Goal: Information Seeking & Learning: Find specific page/section

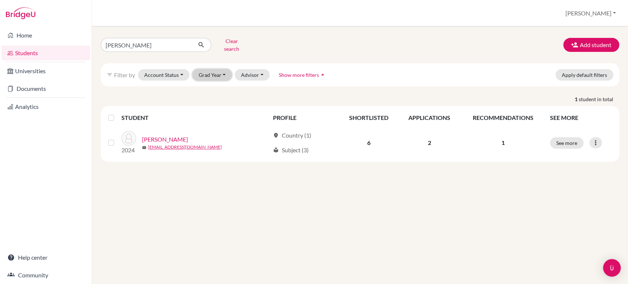
click at [218, 69] on button "Grad Year" at bounding box center [212, 74] width 40 height 11
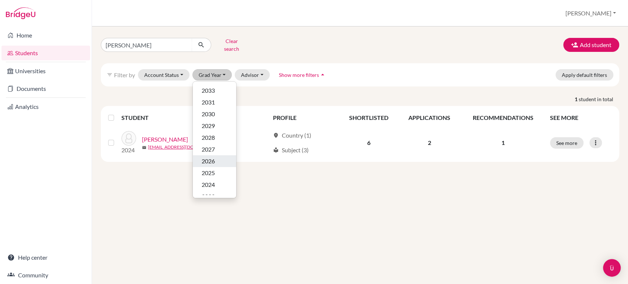
click at [207, 157] on span "2026" at bounding box center [207, 161] width 13 height 9
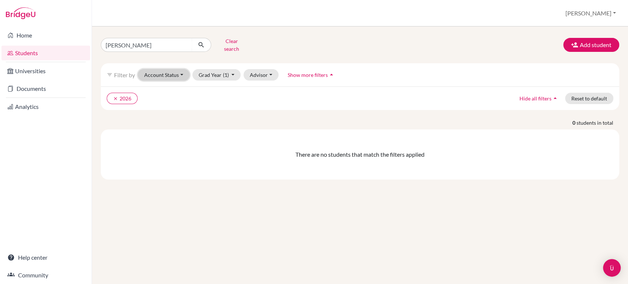
click at [180, 69] on button "Account Status" at bounding box center [163, 74] width 51 height 11
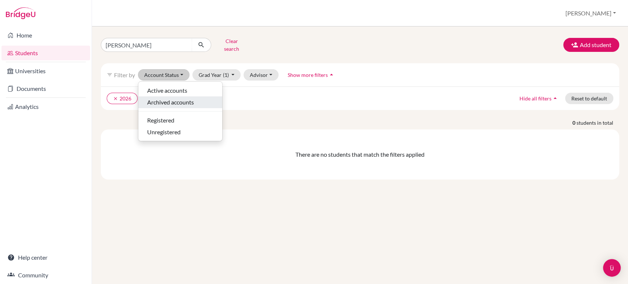
click at [176, 98] on span "Archived accounts" at bounding box center [170, 102] width 47 height 9
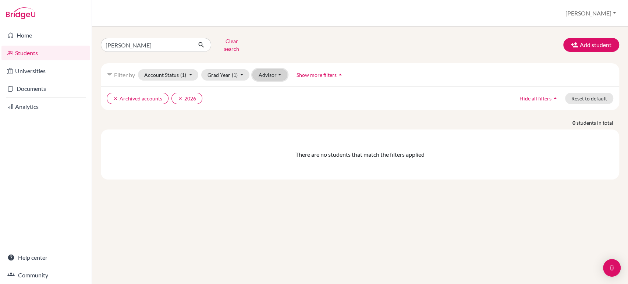
click at [268, 69] on button "Advisor" at bounding box center [269, 74] width 35 height 11
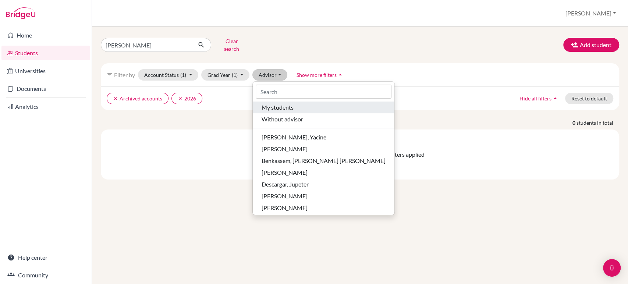
click at [272, 103] on span "My students" at bounding box center [277, 107] width 32 height 9
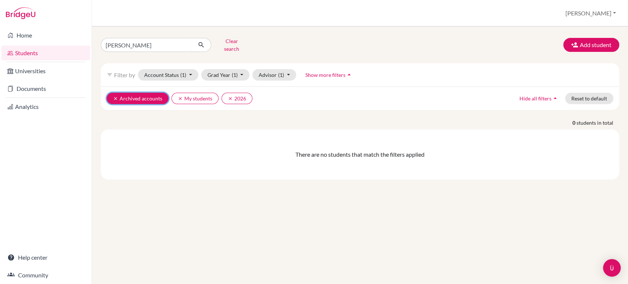
click at [115, 96] on icon "clear" at bounding box center [115, 98] width 5 height 5
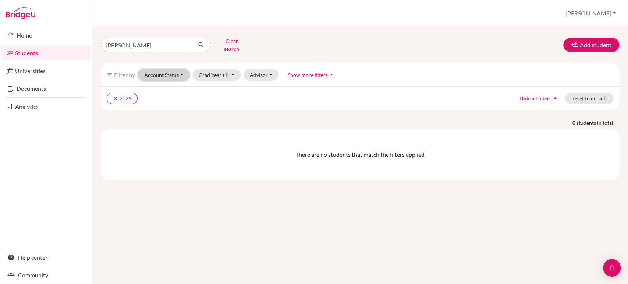
click at [181, 69] on button "Account Status" at bounding box center [163, 74] width 51 height 11
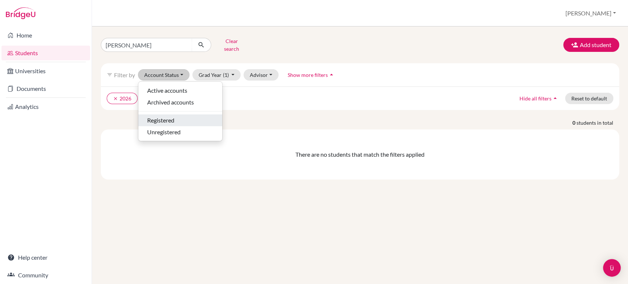
click at [161, 116] on span "Registered" at bounding box center [160, 120] width 27 height 9
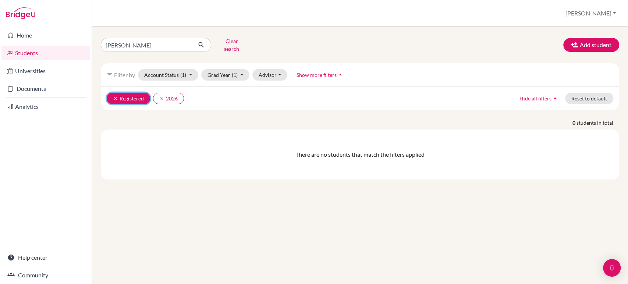
click at [115, 96] on icon "clear" at bounding box center [115, 98] width 5 height 5
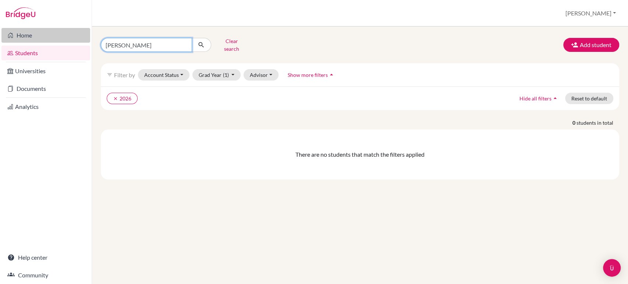
drag, startPoint x: 132, startPoint y: 42, endPoint x: 43, endPoint y: 32, distance: 89.6
click at [44, 31] on div "Home Students Universities Documents Analytics Help center Community Students o…" at bounding box center [314, 142] width 628 height 284
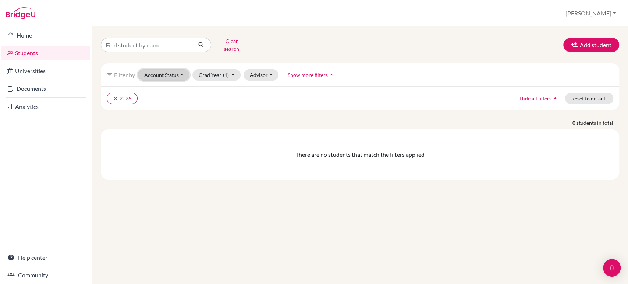
click at [180, 69] on button "Account Status" at bounding box center [163, 74] width 51 height 11
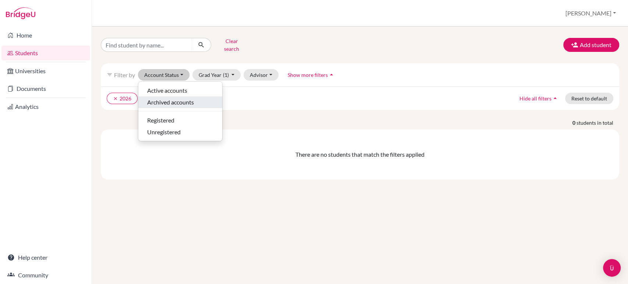
click at [173, 98] on span "Archived accounts" at bounding box center [170, 102] width 47 height 9
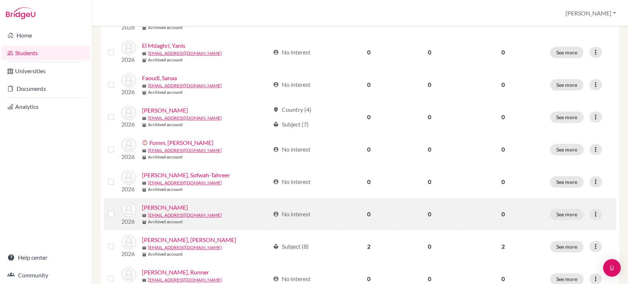
scroll to position [408, 0]
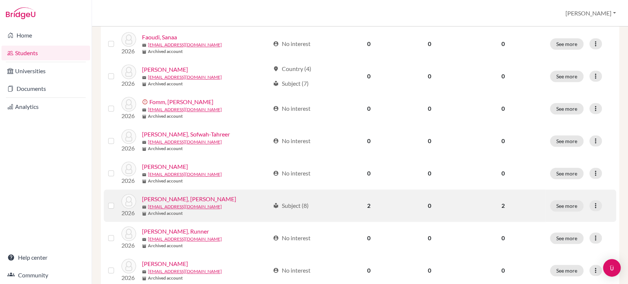
click at [174, 198] on link "[PERSON_NAME], [PERSON_NAME]" at bounding box center [189, 198] width 94 height 9
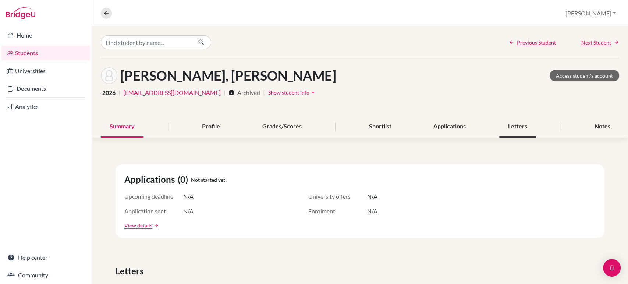
click at [519, 124] on div "Letters" at bounding box center [517, 127] width 37 height 22
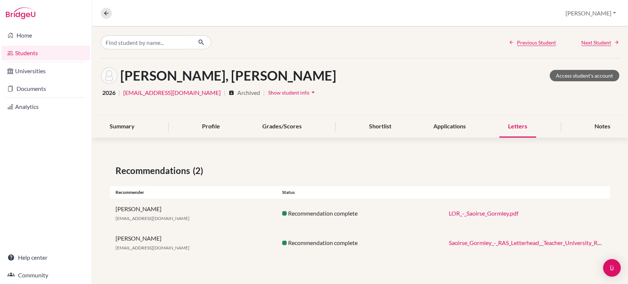
click at [480, 211] on link "LOR_-_Saoirse_Gormley.pdf" at bounding box center [483, 213] width 69 height 7
click at [523, 243] on link "Saoirse_Gormley_-_RAS_Letterhead__Teacher_University_Recommendation_Letters_.pdf" at bounding box center [560, 242] width 222 height 7
